Goal: Find specific page/section: Find specific page/section

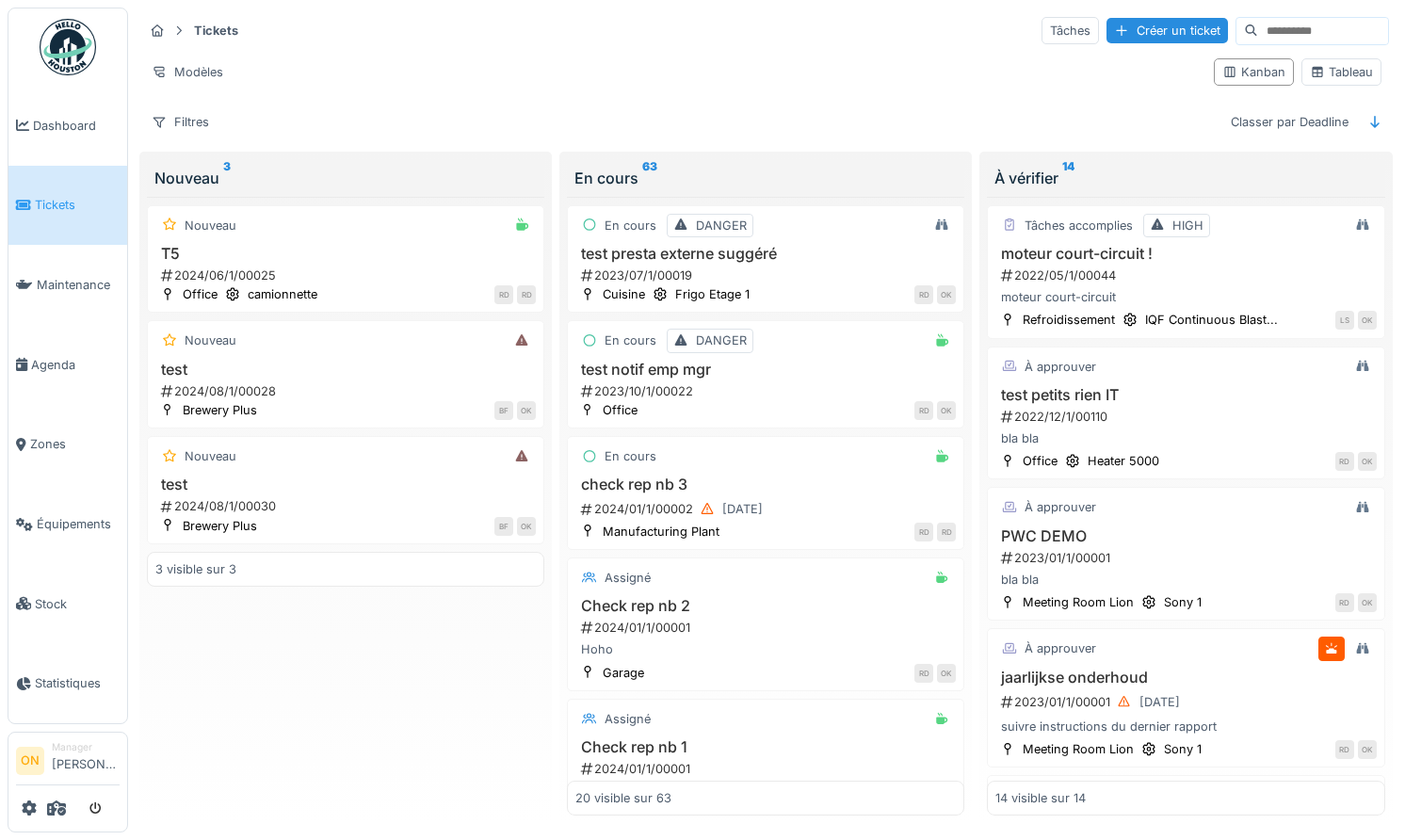
click at [445, 54] on div "Modèles Kanban Tableau" at bounding box center [765, 72] width 1245 height 43
click at [34, 117] on span "Dashboard" at bounding box center [76, 125] width 86 height 17
click at [60, 114] on link "Dashboard" at bounding box center [68, 125] width 118 height 80
click at [351, 91] on div "Modèles Kanban Tableau" at bounding box center [765, 72] width 1245 height 43
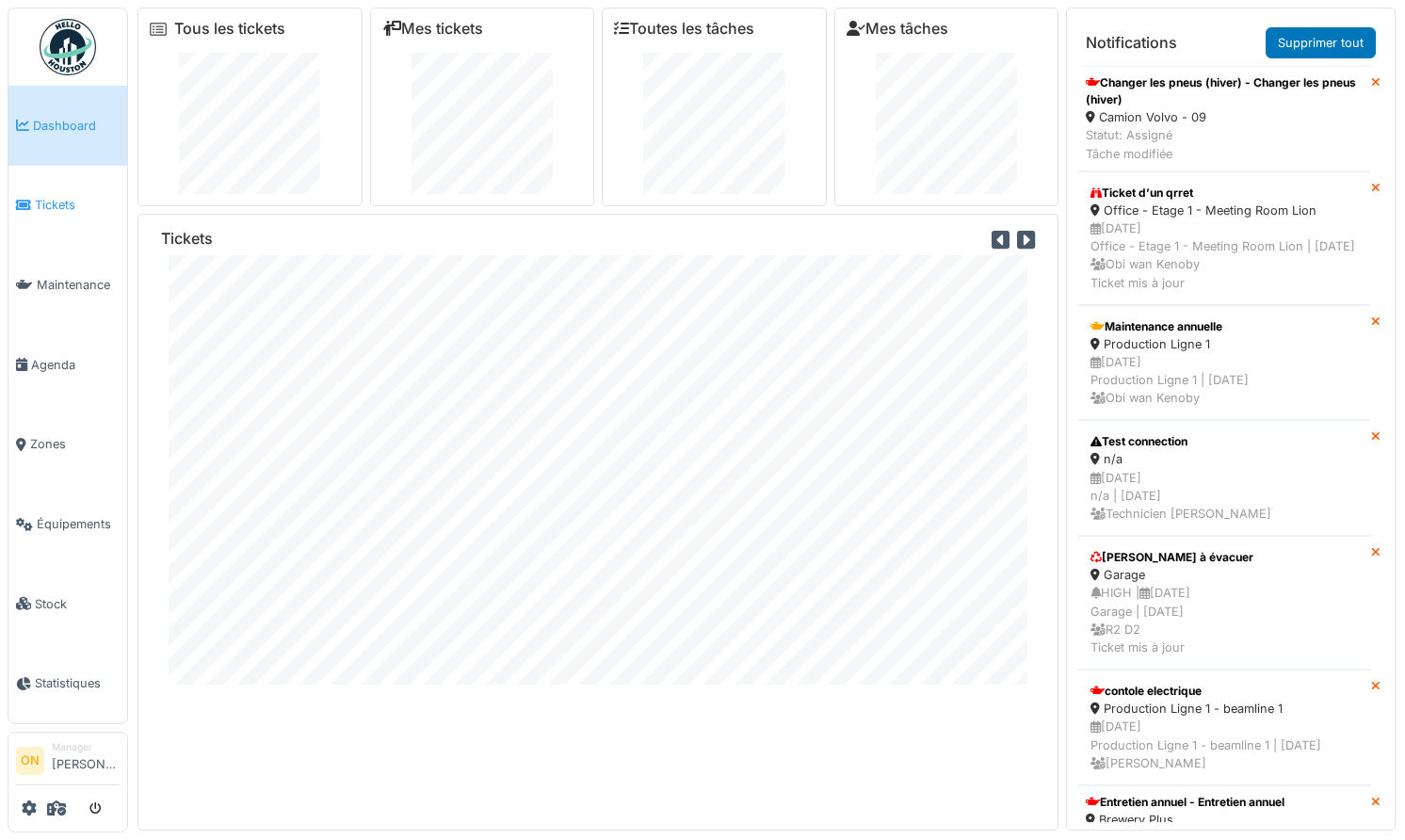
click at [72, 201] on span "Tickets" at bounding box center [77, 204] width 84 height 17
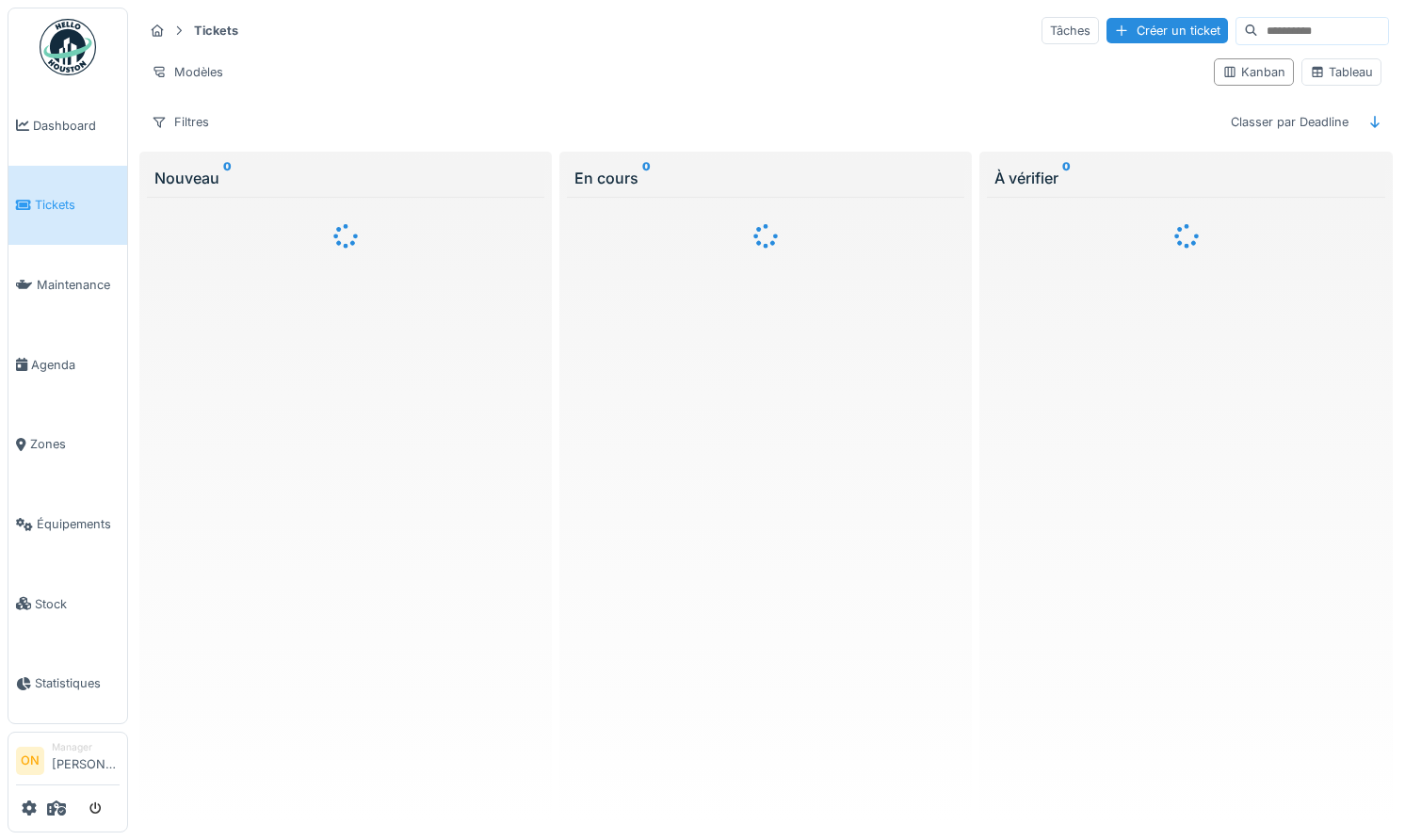
click at [539, 82] on div "Modèles" at bounding box center [671, 72] width 1055 height 27
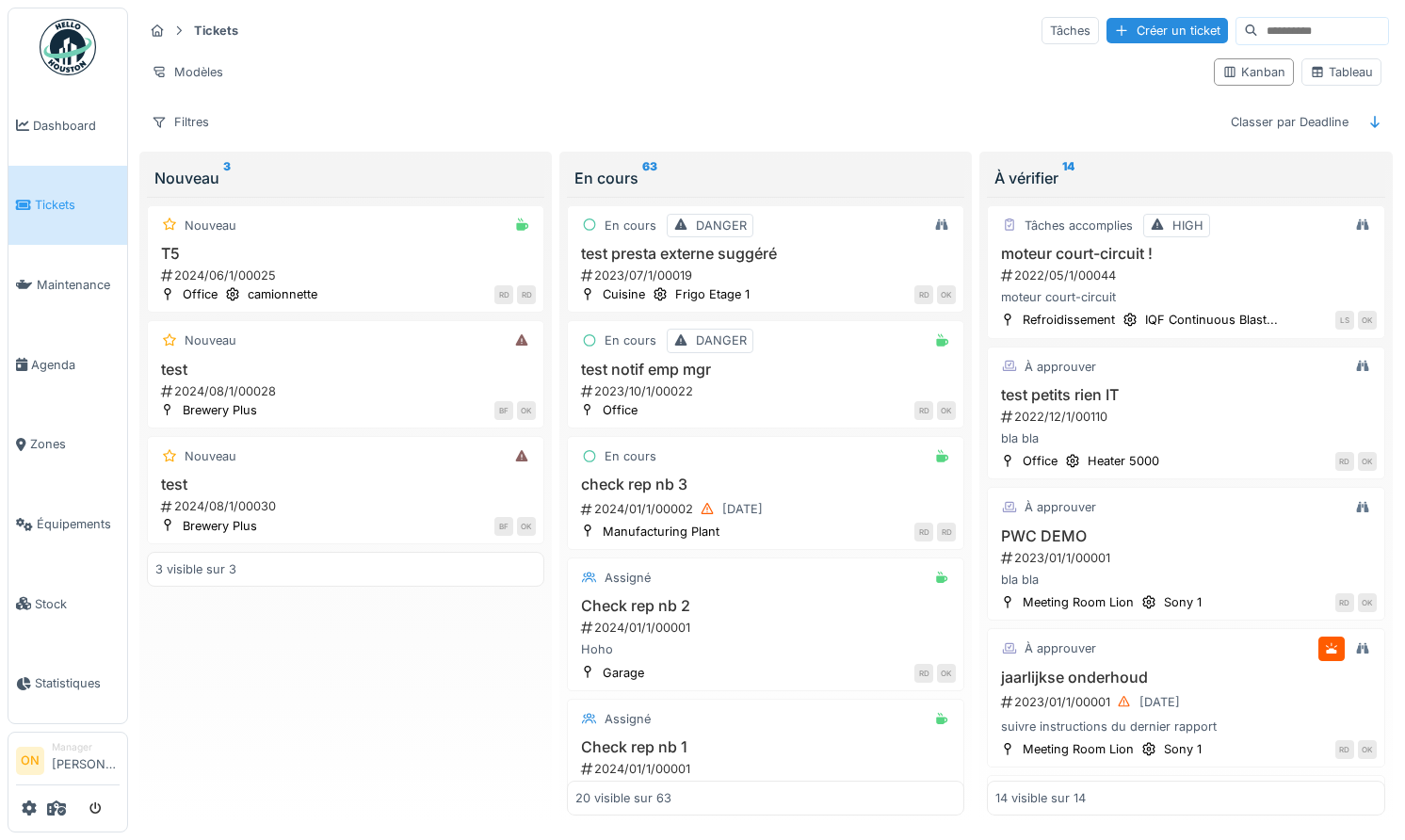
click at [815, 56] on div "Modèles Kanban Tableau" at bounding box center [765, 72] width 1245 height 43
click at [648, 252] on h3 "test presta externe suggéré" at bounding box center [765, 254] width 381 height 17
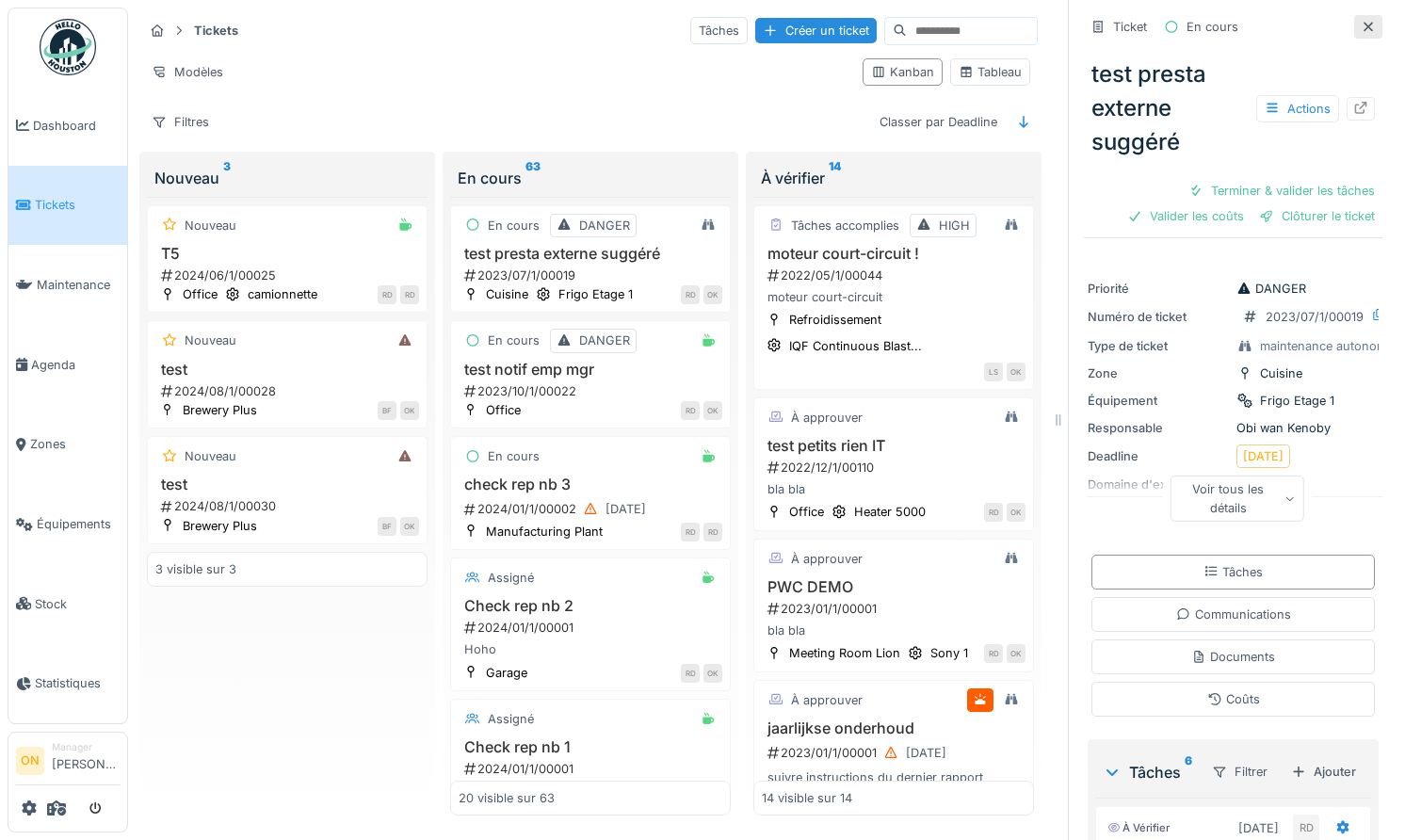
click at [1369, 26] on icon at bounding box center [1368, 26] width 10 height 10
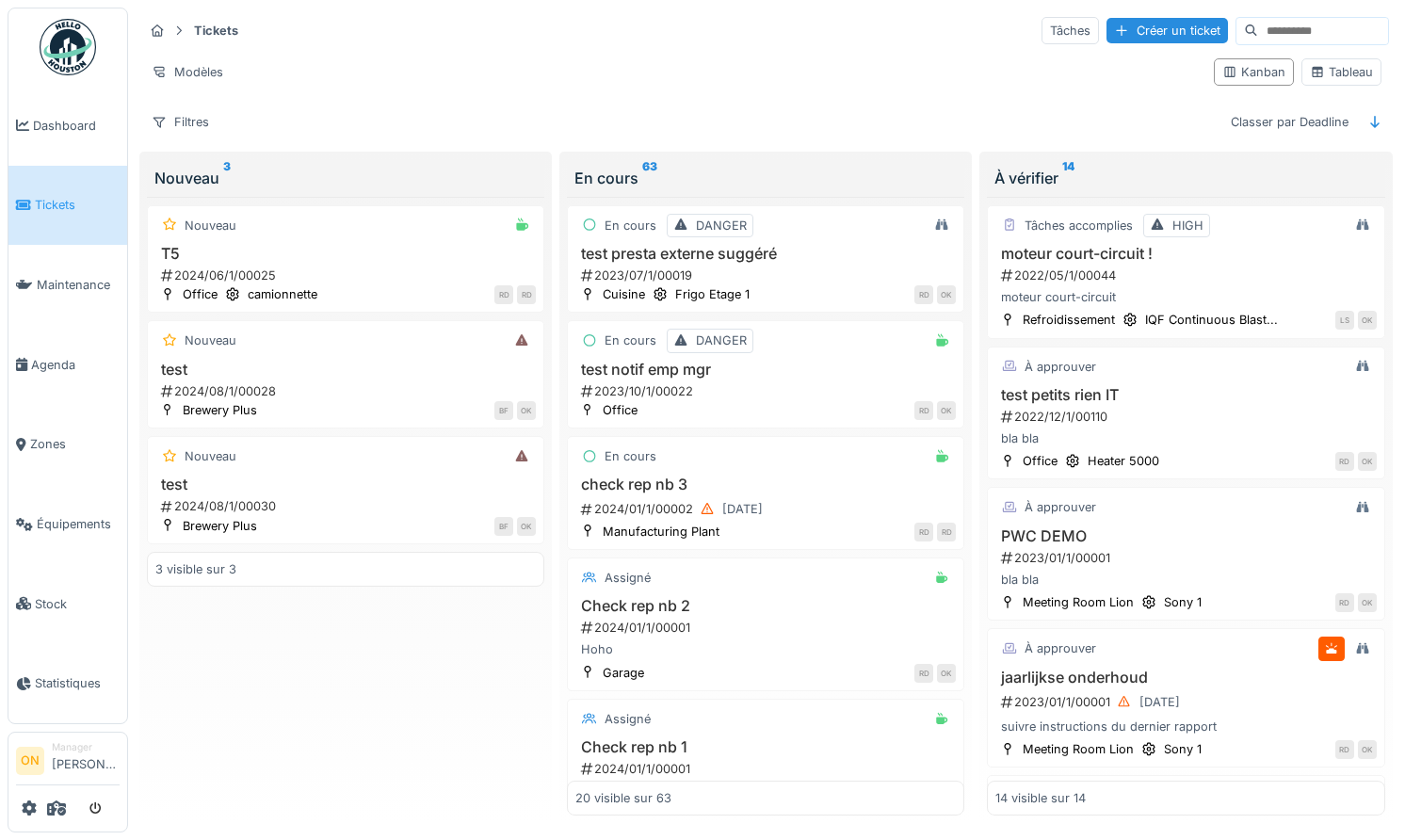
click at [533, 120] on div "Filtres Classer par Deadline" at bounding box center [765, 122] width 1245 height 27
